Goal: Information Seeking & Learning: Learn about a topic

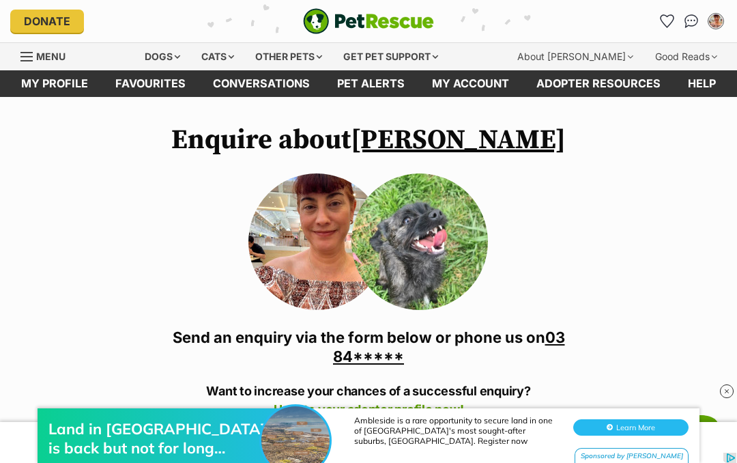
click at [691, 26] on img "Conversations" at bounding box center [692, 21] width 14 height 14
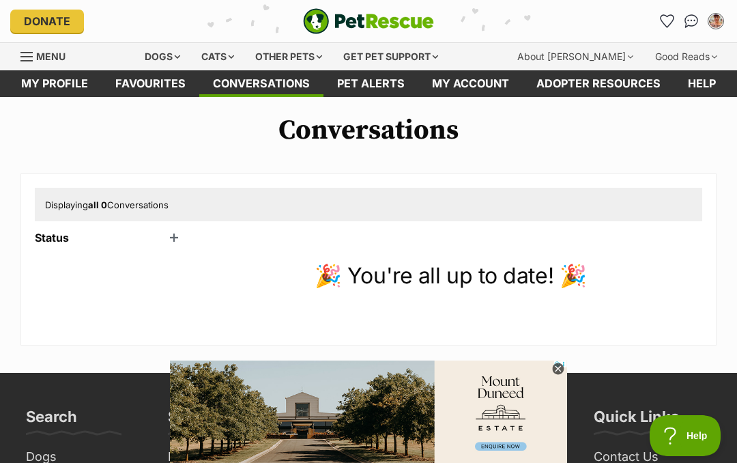
click at [50, 90] on link "My profile" at bounding box center [55, 83] width 94 height 27
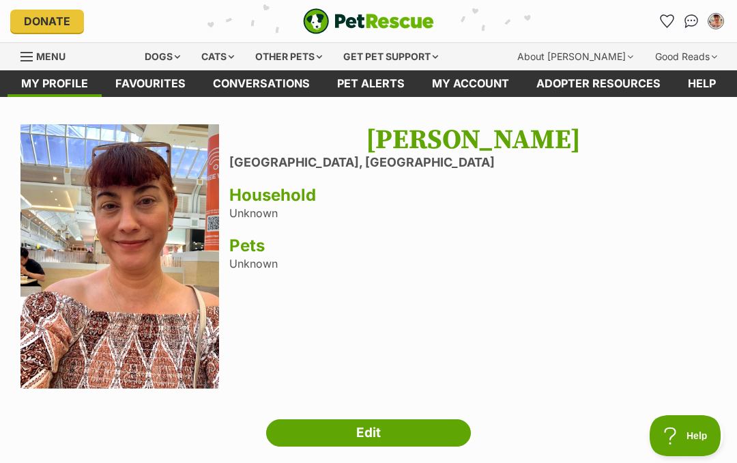
click at [147, 81] on link "Favourites" at bounding box center [151, 83] width 98 height 27
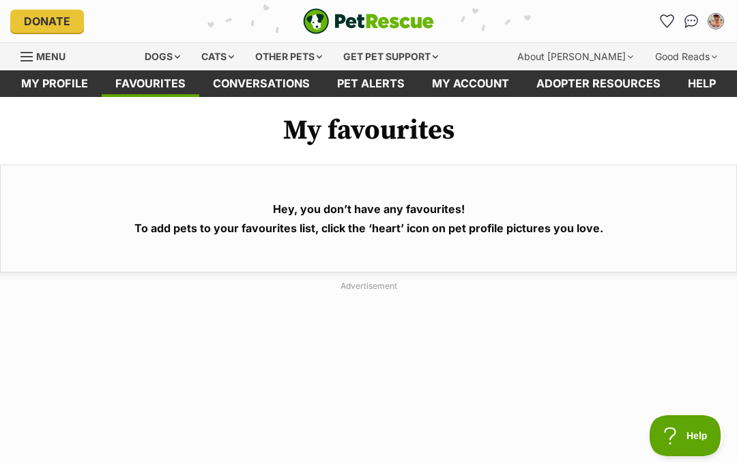
click at [261, 88] on link "Conversations" at bounding box center [261, 83] width 124 height 27
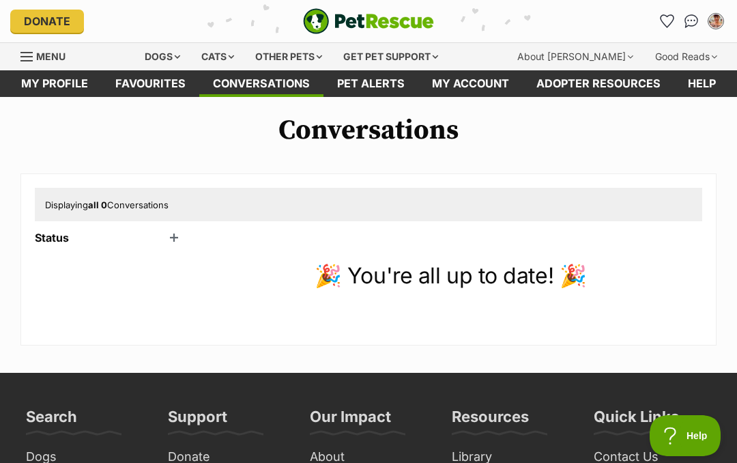
click at [378, 85] on link "Pet alerts" at bounding box center [371, 83] width 95 height 27
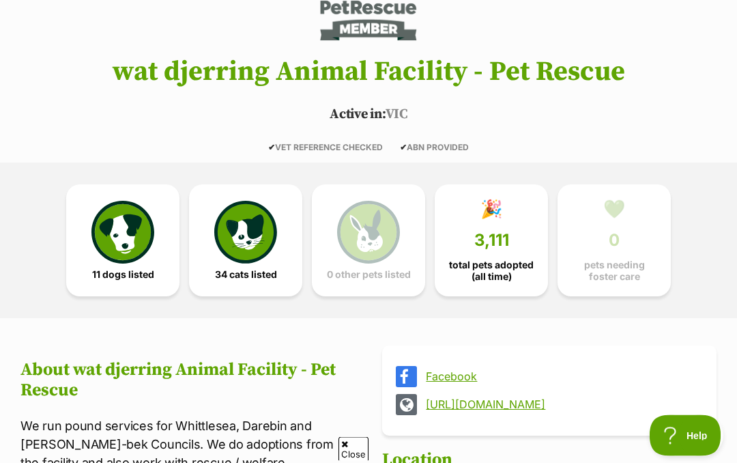
scroll to position [220, 0]
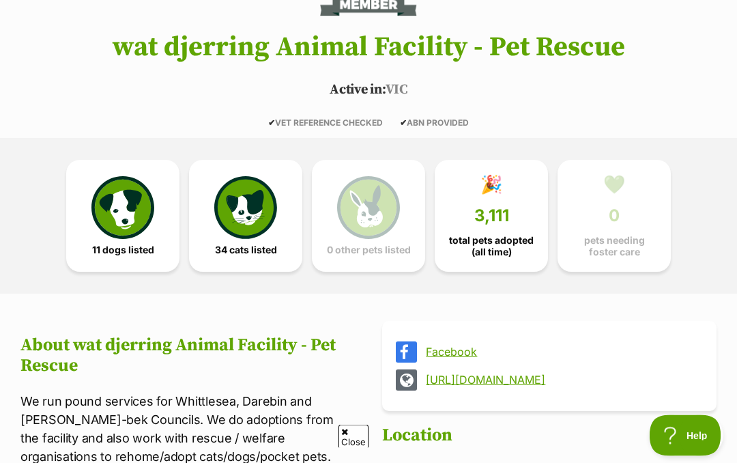
click at [116, 225] on img at bounding box center [122, 208] width 63 height 63
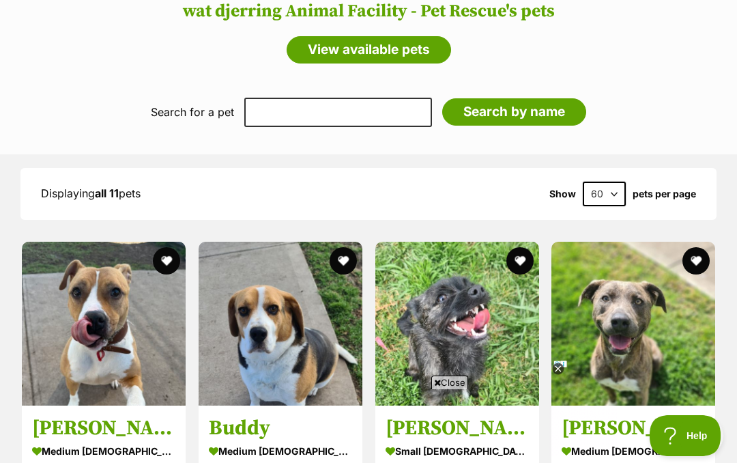
click at [558, 369] on icon at bounding box center [558, 368] width 5 height 5
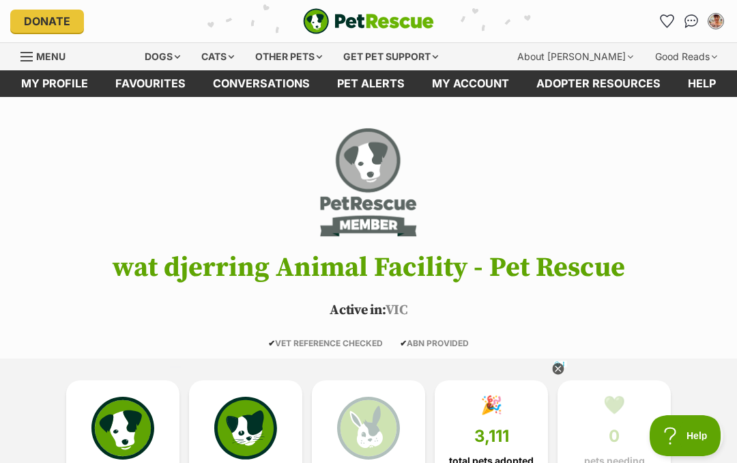
click at [560, 375] on div at bounding box center [558, 369] width 12 height 12
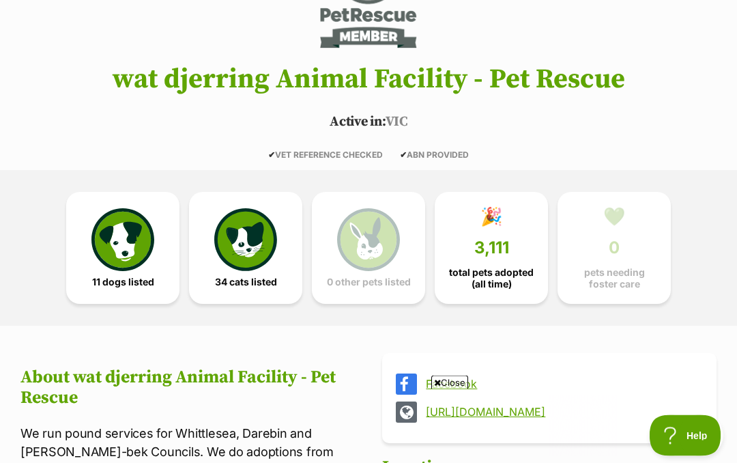
scroll to position [186, 0]
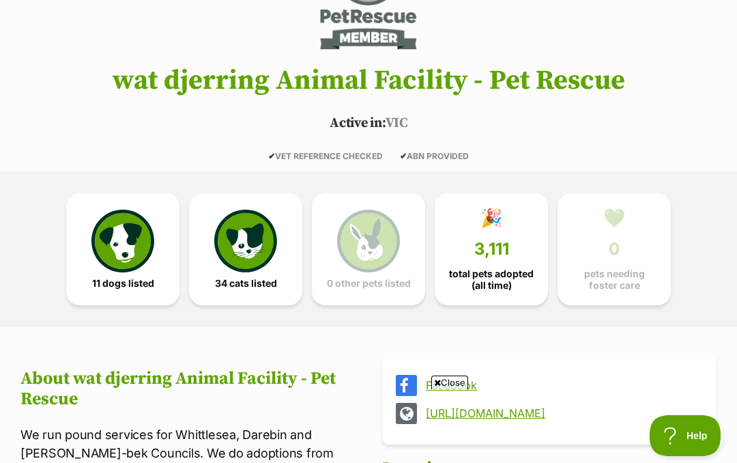
click at [116, 250] on img at bounding box center [122, 241] width 63 height 63
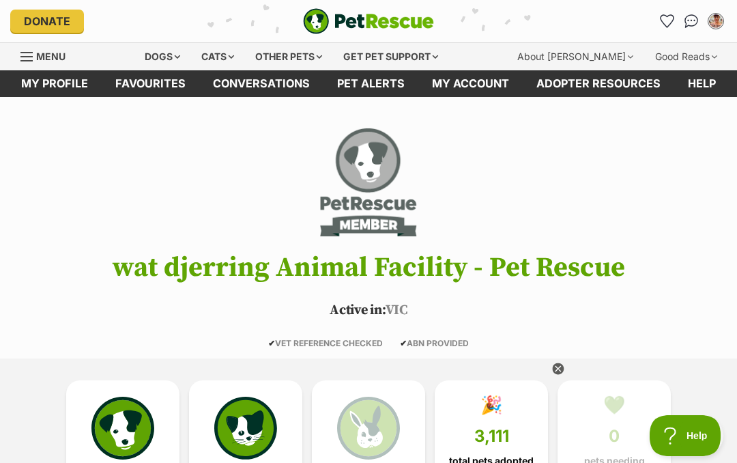
scroll to position [0, 0]
click at [560, 371] on icon at bounding box center [558, 368] width 5 height 5
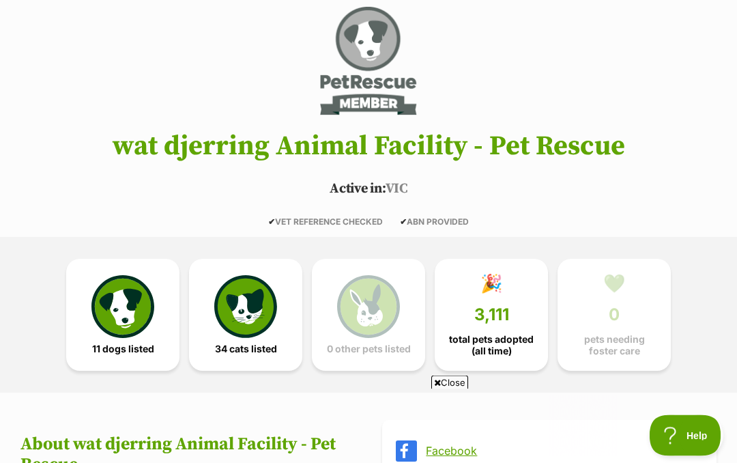
scroll to position [119, 0]
